Goal: Use online tool/utility: Utilize a website feature to perform a specific function

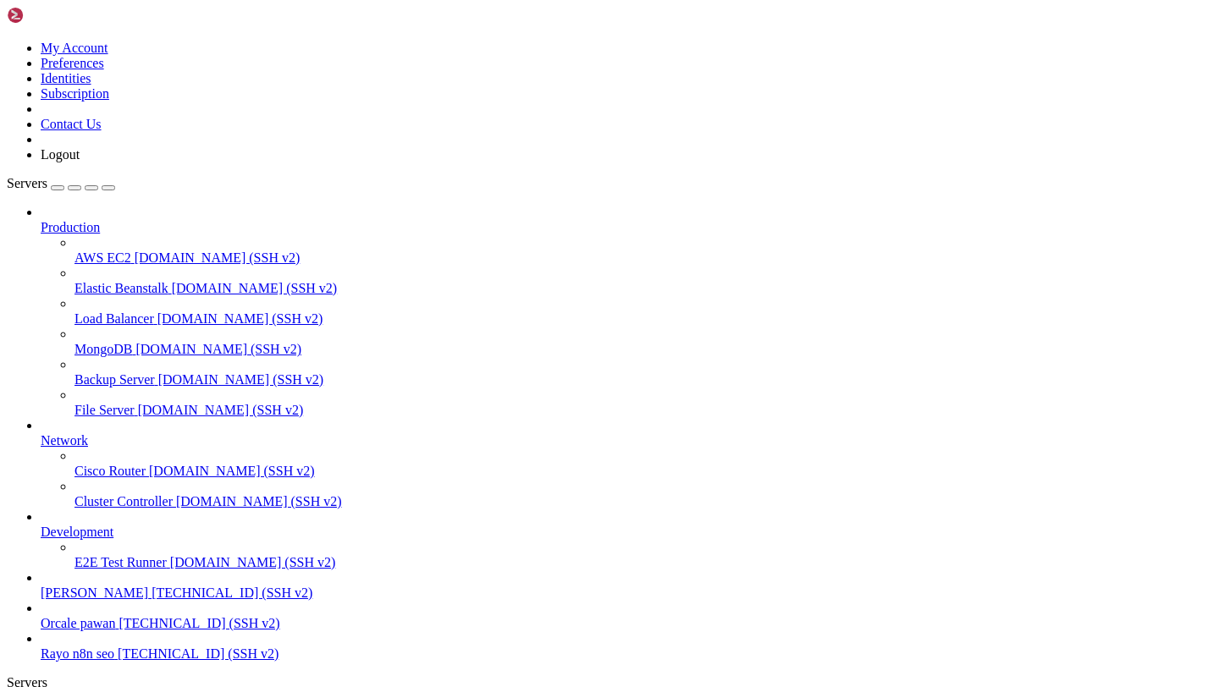
scroll to position [13, 0]
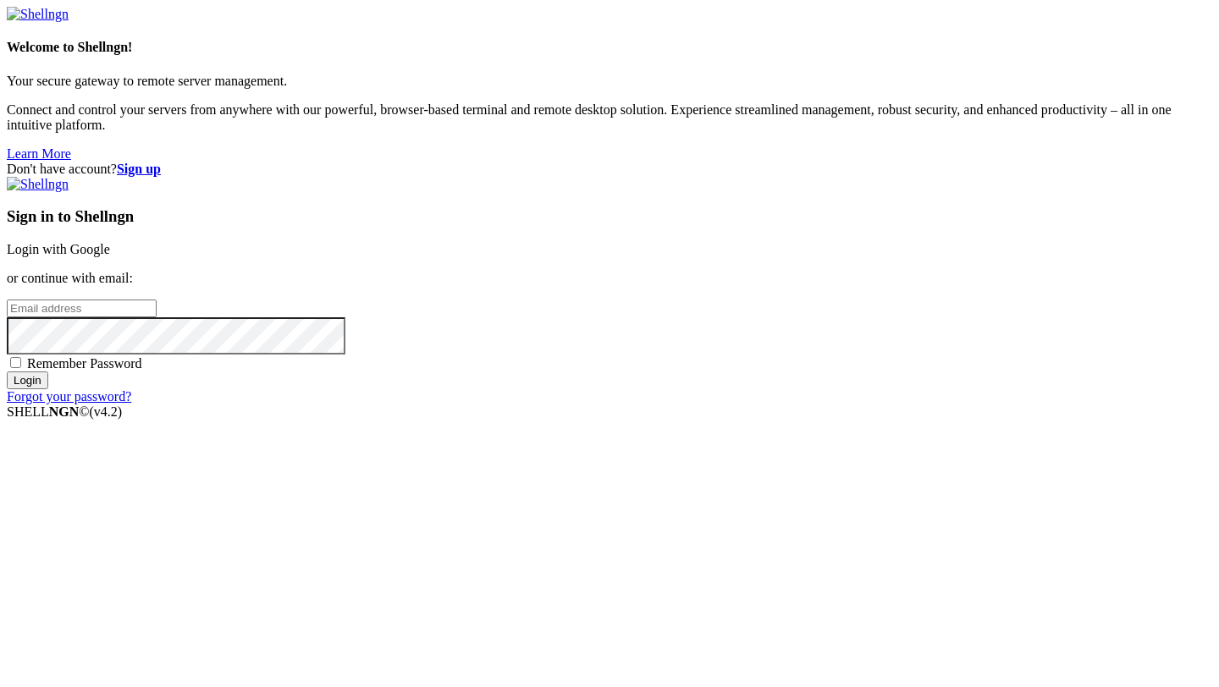
click at [110, 255] on link "Login with Google" at bounding box center [58, 249] width 103 height 14
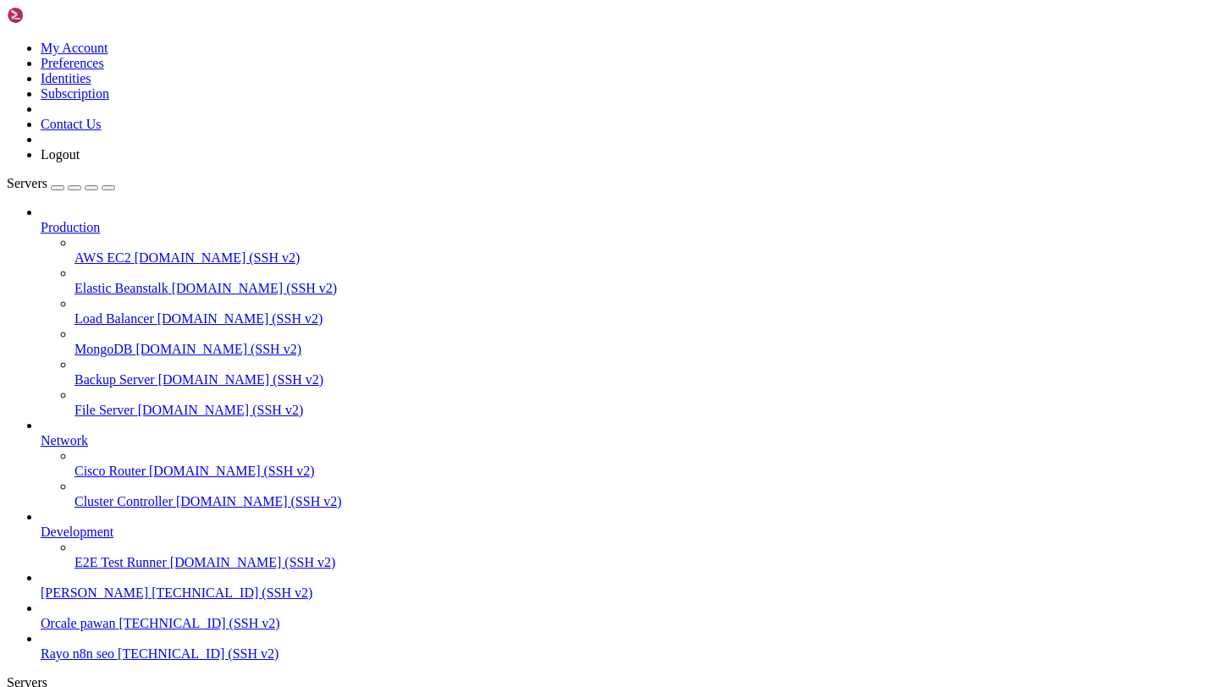
scroll to position [437, 0]
drag, startPoint x: 14, startPoint y: 1386, endPoint x: 505, endPoint y: 1467, distance: 497.5
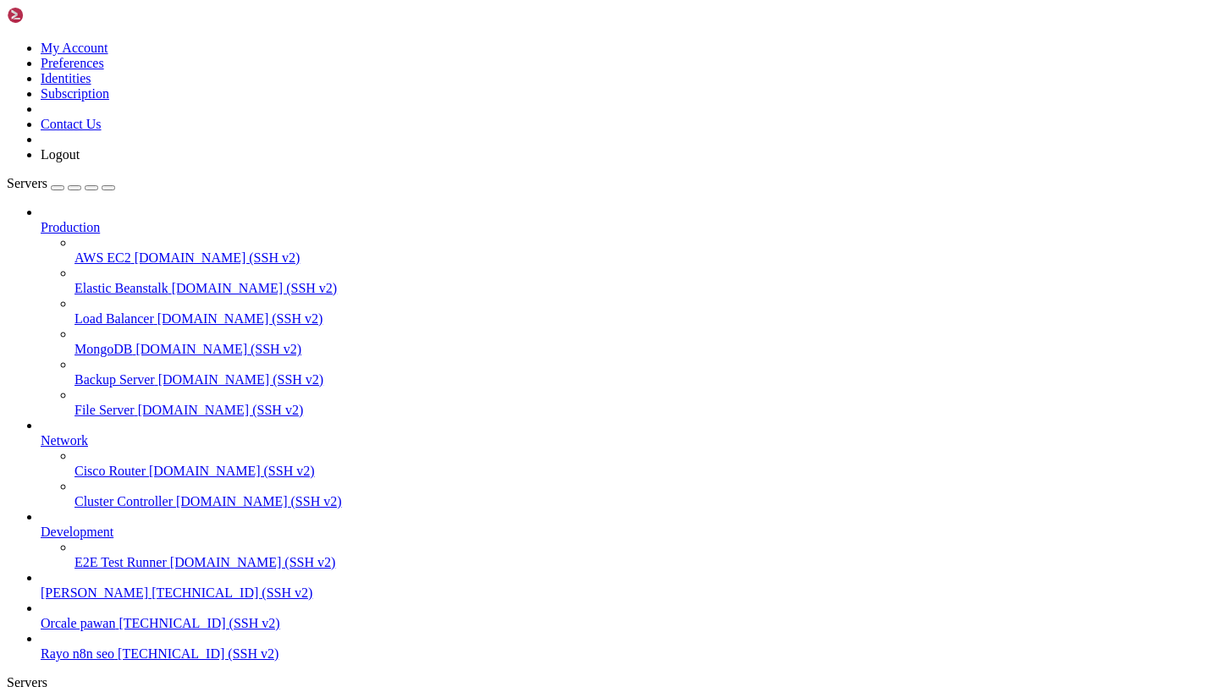
copy div "COMMAND PID USER FD TYPE DEVICE SIZE/OFF NODE NAME gunicorn 1579 ubuntu 8u IPv4…"
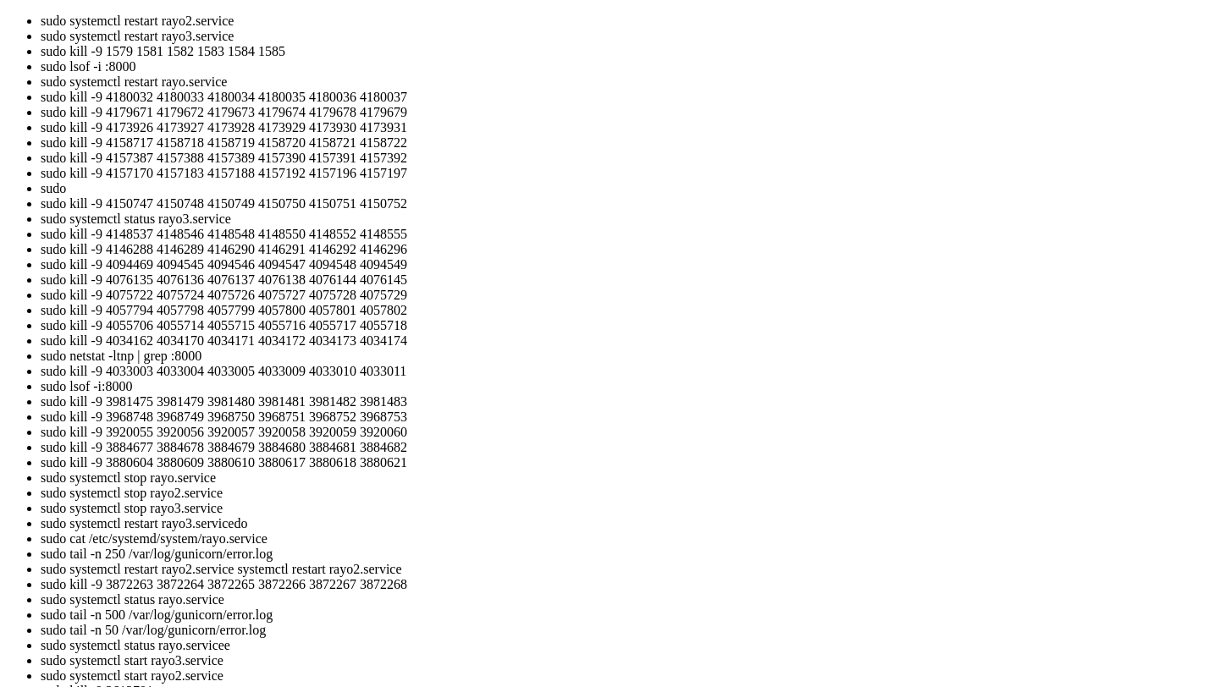
scroll to position [2209, 0]
